Goal: Information Seeking & Learning: Learn about a topic

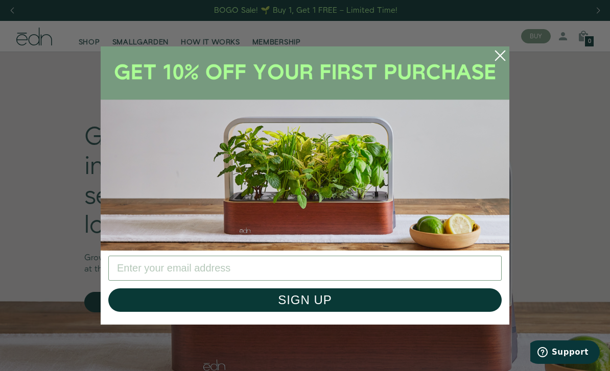
click at [502, 60] on circle "Close dialog" at bounding box center [500, 55] width 22 height 22
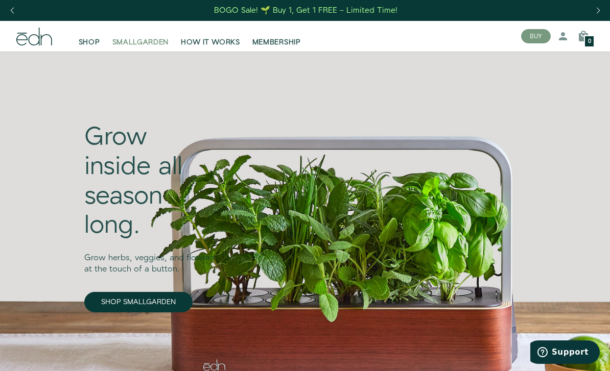
click at [141, 43] on span "SMALLGARDEN" at bounding box center [140, 42] width 57 height 10
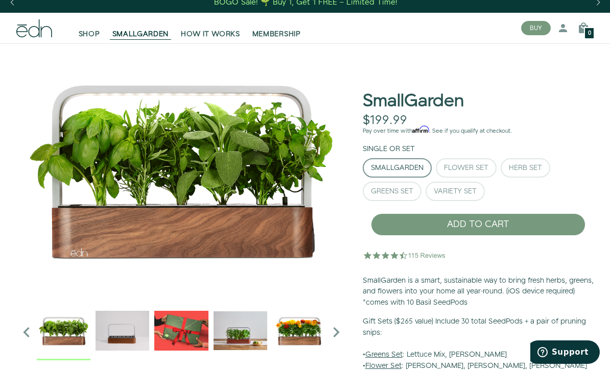
scroll to position [8, 0]
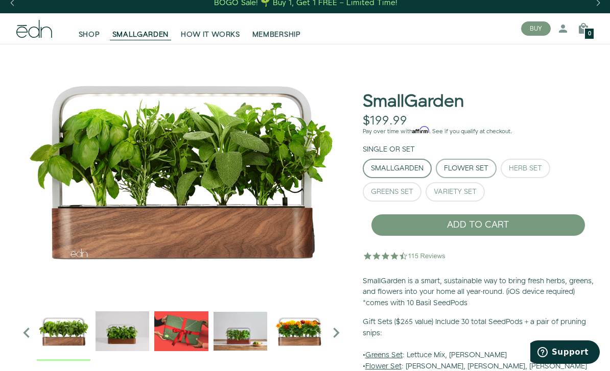
click at [452, 165] on div "Flower Set" at bounding box center [466, 168] width 44 height 7
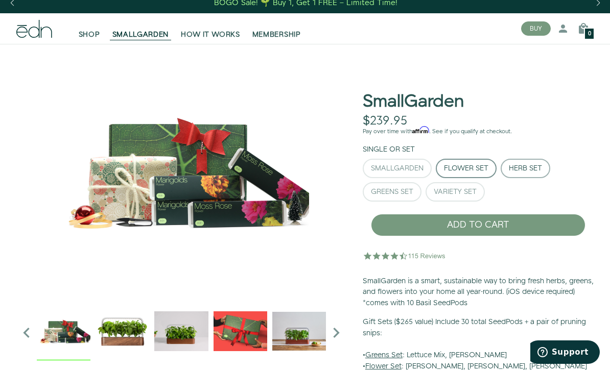
click at [529, 165] on div "Herb Set" at bounding box center [524, 168] width 33 height 7
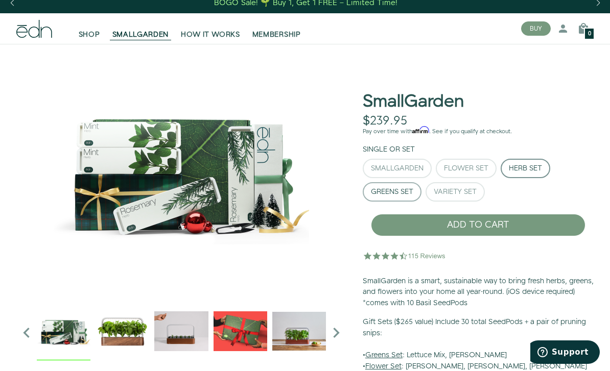
click at [395, 195] on div "Greens Set" at bounding box center [392, 191] width 42 height 7
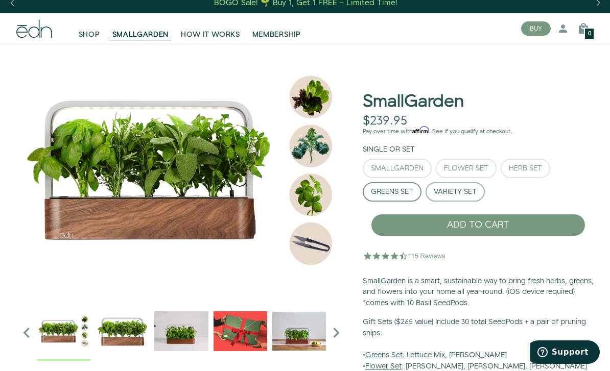
click at [453, 191] on div "Variety Set" at bounding box center [454, 191] width 43 height 7
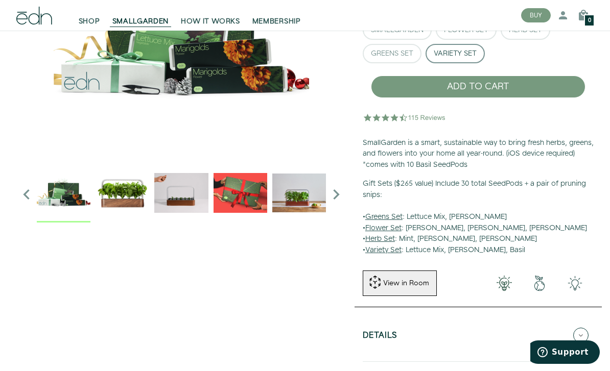
scroll to position [155, 0]
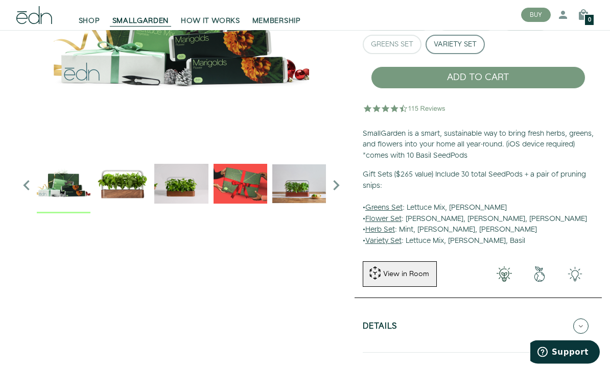
click at [335, 185] on icon "Next slide" at bounding box center [336, 186] width 20 height 20
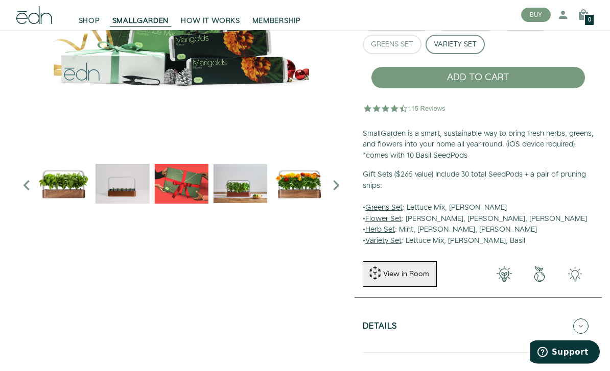
click at [335, 185] on icon "Next slide" at bounding box center [336, 186] width 20 height 20
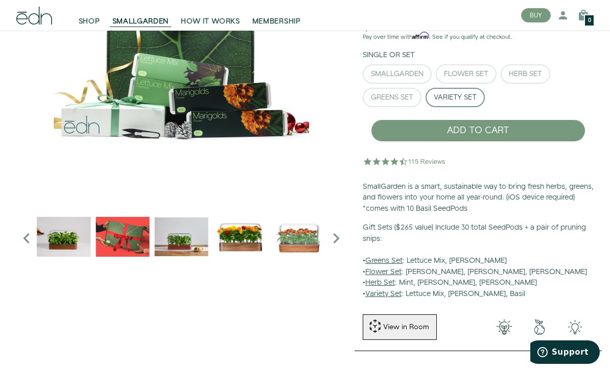
scroll to position [91, 0]
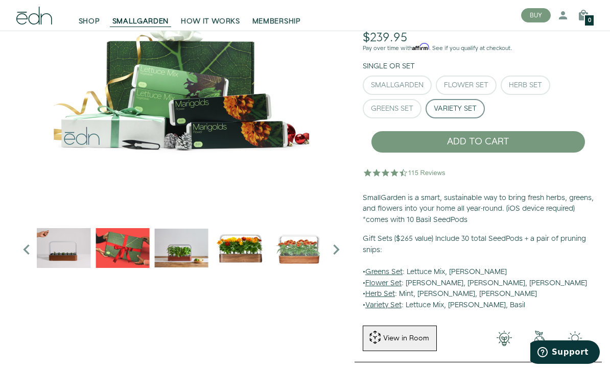
click at [334, 251] on icon "Next slide" at bounding box center [336, 249] width 20 height 20
click at [53, 256] on img "2 / 6" at bounding box center [64, 248] width 54 height 54
click at [115, 250] on img "3 / 6" at bounding box center [122, 248] width 54 height 54
click at [167, 250] on img "4 / 6" at bounding box center [181, 248] width 54 height 54
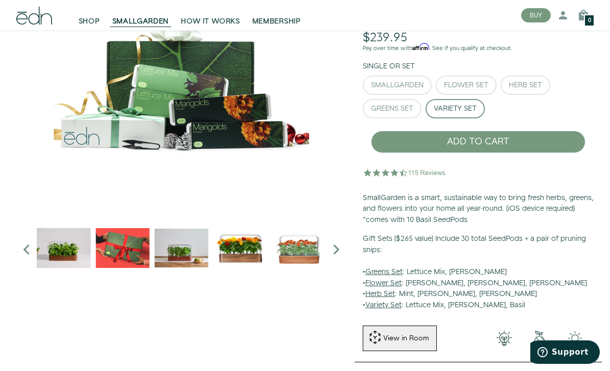
click at [228, 242] on img "5 / 6" at bounding box center [240, 248] width 54 height 54
click at [238, 244] on img "5 / 6" at bounding box center [240, 248] width 54 height 54
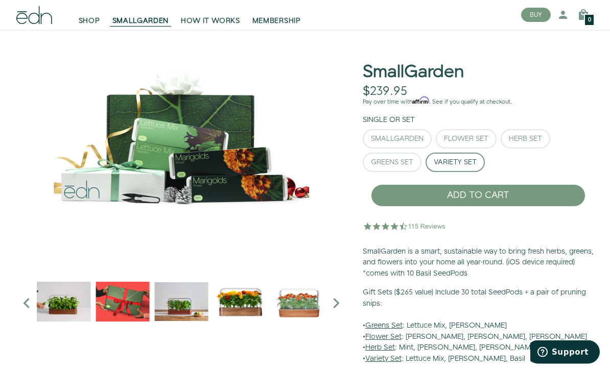
click at [257, 162] on img at bounding box center [181, 142] width 330 height 255
click at [334, 305] on icon "Next slide" at bounding box center [336, 303] width 20 height 20
click at [336, 303] on icon "Next slide" at bounding box center [336, 303] width 20 height 20
click at [300, 307] on img "6 / 6" at bounding box center [299, 302] width 54 height 54
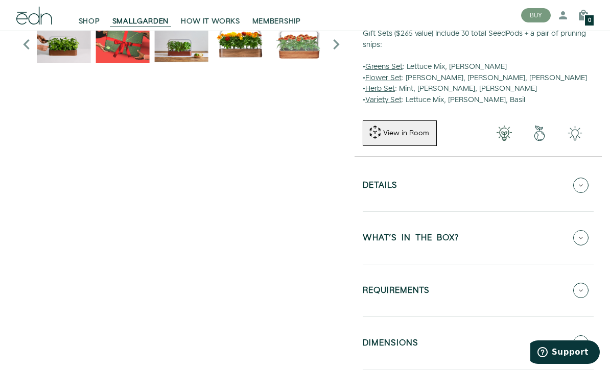
scroll to position [303, 0]
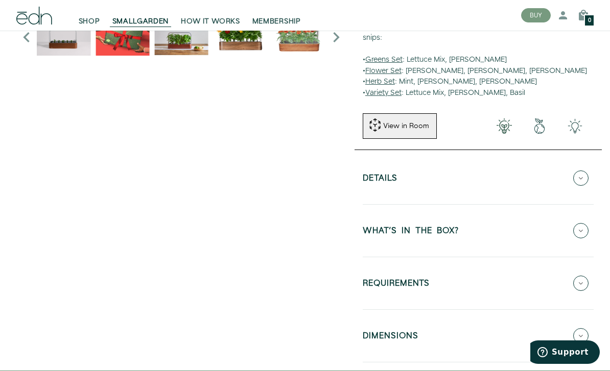
click at [379, 176] on h5 "Details" at bounding box center [379, 180] width 35 height 12
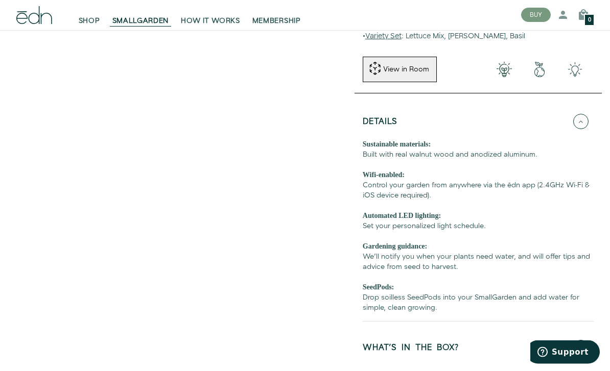
scroll to position [360, 0]
click at [387, 337] on button "WHAT'S IN THE BOX?" at bounding box center [477, 348] width 231 height 36
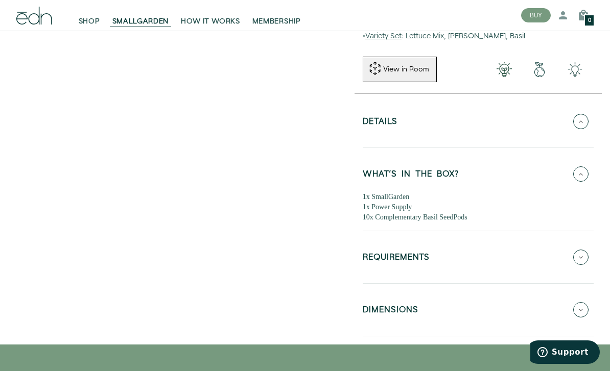
click at [390, 306] on h5 "DIMENSIONS" at bounding box center [390, 312] width 56 height 12
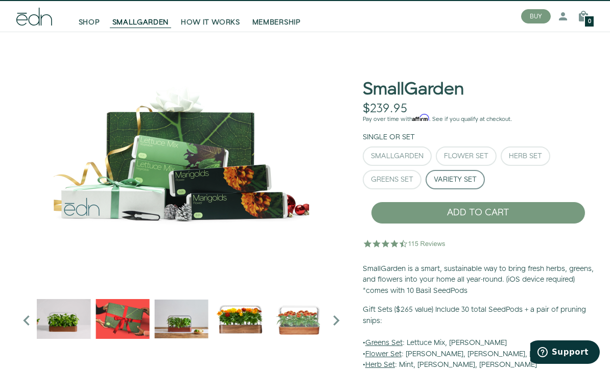
scroll to position [21, 0]
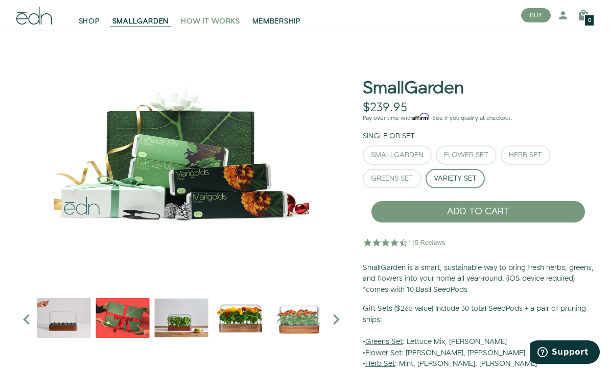
click at [220, 21] on span "HOW IT WORKS" at bounding box center [210, 21] width 59 height 10
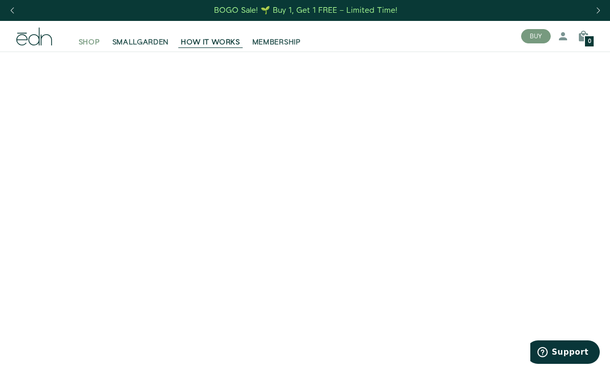
click at [90, 43] on span "SHOP" at bounding box center [89, 42] width 21 height 10
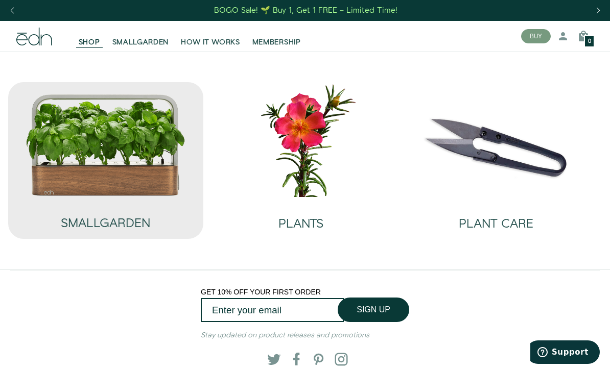
click at [117, 145] on img at bounding box center [106, 144] width 161 height 103
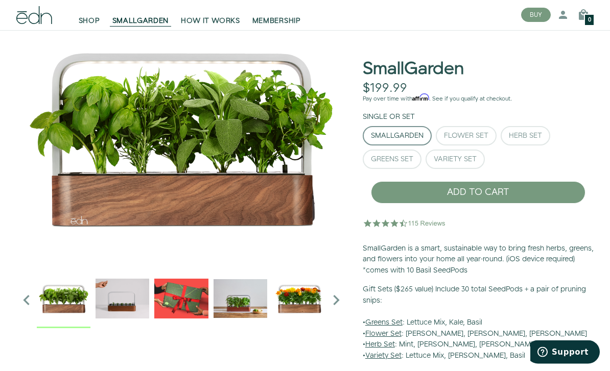
scroll to position [40, 0]
click at [471, 138] on div "Flower Set" at bounding box center [466, 135] width 44 height 7
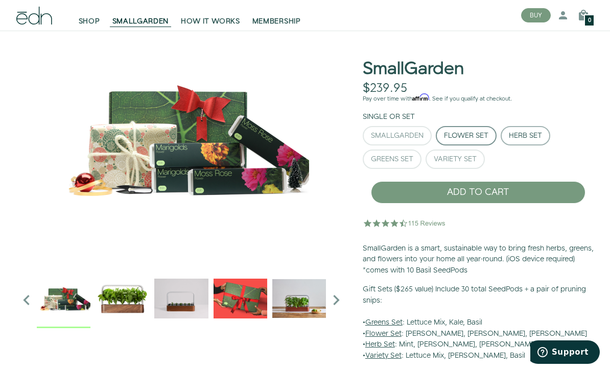
click at [521, 138] on div "Herb Set" at bounding box center [524, 135] width 33 height 7
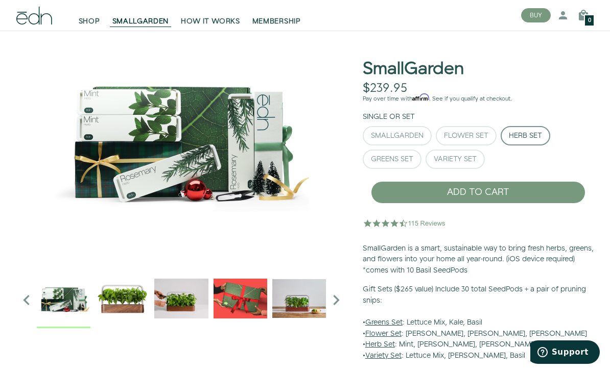
click at [335, 297] on icon "Next slide" at bounding box center [336, 300] width 20 height 20
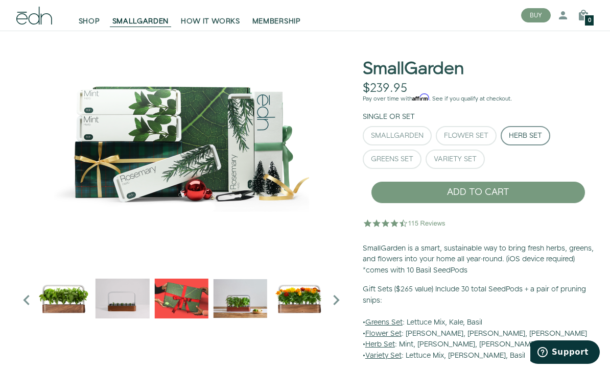
click at [67, 298] on img "1 / 6" at bounding box center [64, 299] width 54 height 54
click at [122, 298] on img "2 / 6" at bounding box center [122, 299] width 54 height 54
click at [391, 153] on button "Greens Set" at bounding box center [391, 159] width 59 height 19
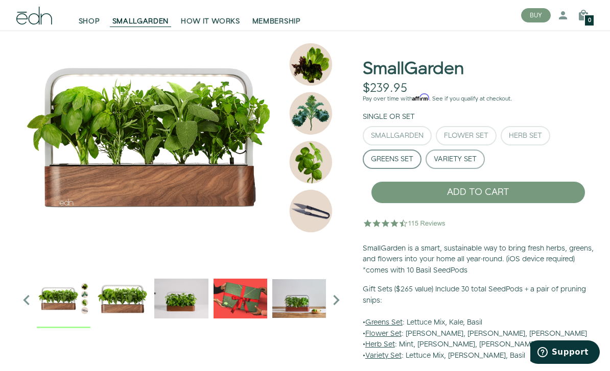
click at [452, 159] on div "Variety Set" at bounding box center [454, 159] width 43 height 7
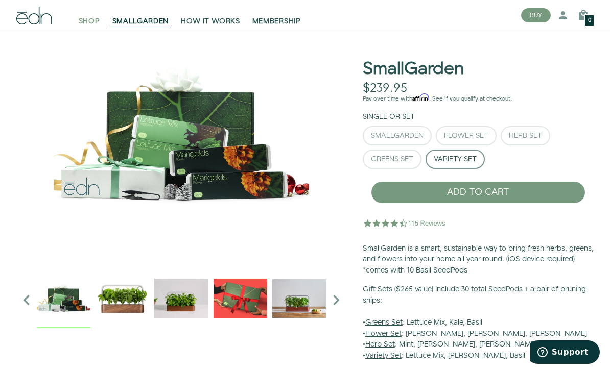
click at [89, 26] on span "SHOP" at bounding box center [89, 21] width 21 height 10
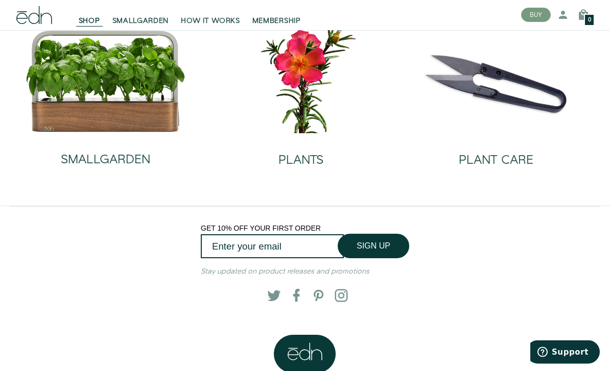
scroll to position [65, 0]
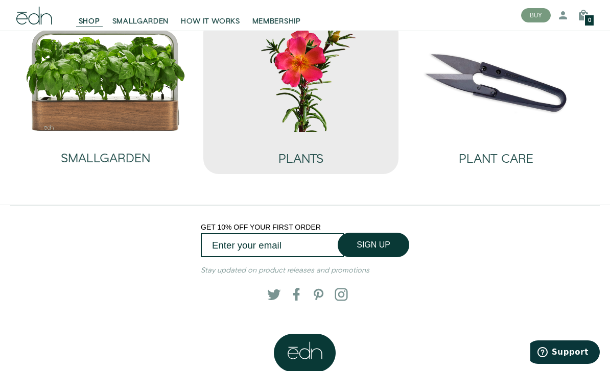
click at [288, 120] on img at bounding box center [300, 74] width 179 height 115
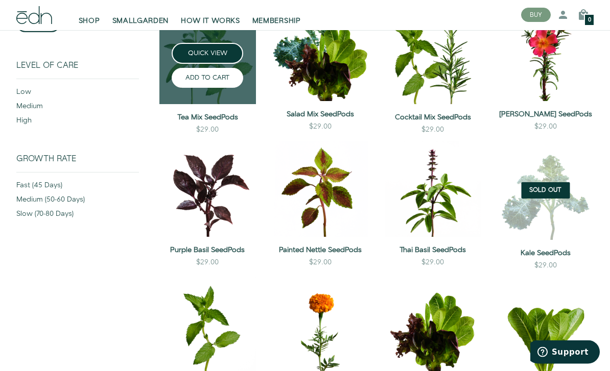
scroll to position [171, 0]
